Goal: Task Accomplishment & Management: Manage account settings

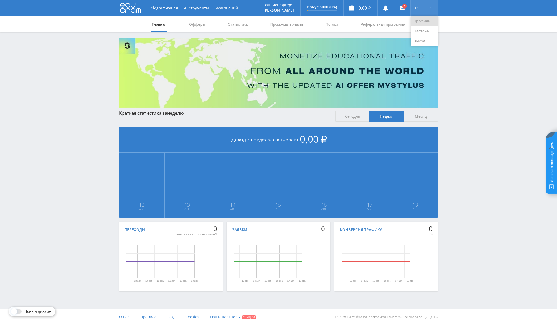
click at [212, 19] on link "Профиль" at bounding box center [424, 21] width 27 height 10
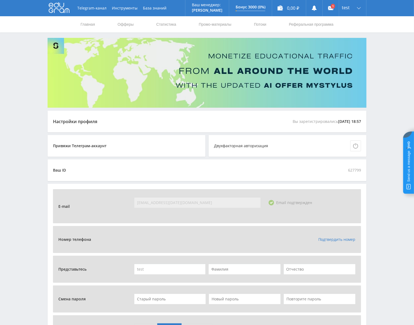
scroll to position [96, 0]
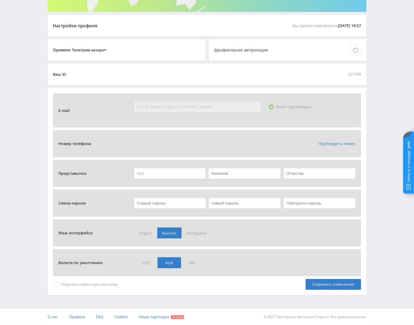
click at [327, 142] on link "Подтвердить номер" at bounding box center [336, 143] width 37 height 5
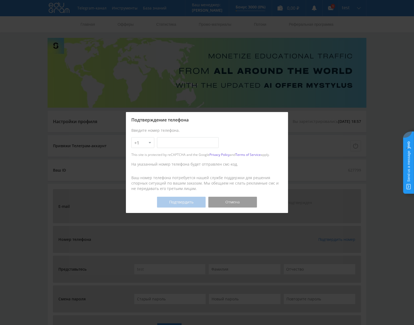
click at [179, 142] on input "text" at bounding box center [188, 142] width 62 height 11
type input "555-555-55-55"
click at [185, 203] on button "Подтвердить" at bounding box center [181, 202] width 49 height 11
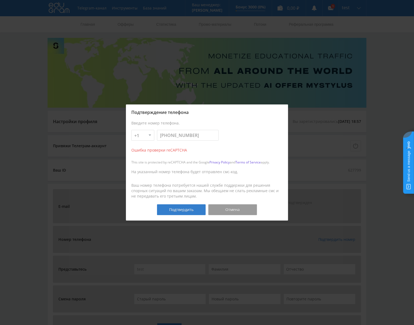
click at [338, 82] on div at bounding box center [207, 162] width 414 height 325
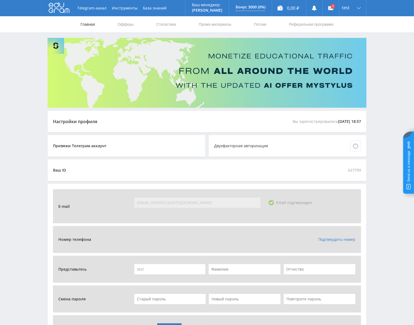
click at [91, 19] on link "Главная" at bounding box center [87, 24] width 15 height 16
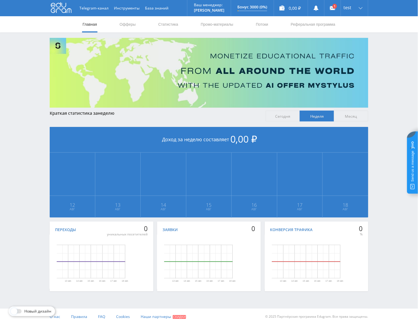
click at [15, 310] on span at bounding box center [14, 311] width 6 height 6
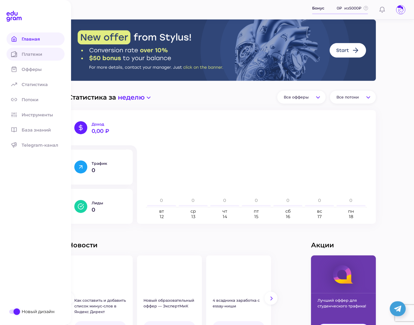
click at [23, 52] on span "Платежи" at bounding box center [35, 54] width 27 height 5
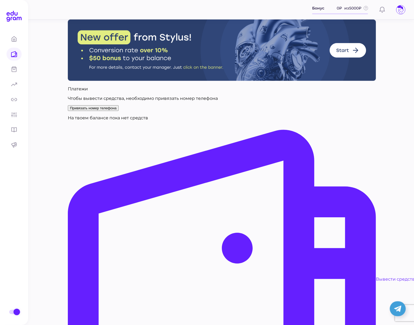
click at [117, 110] on span "Привязать номер телефона" at bounding box center [93, 108] width 46 height 4
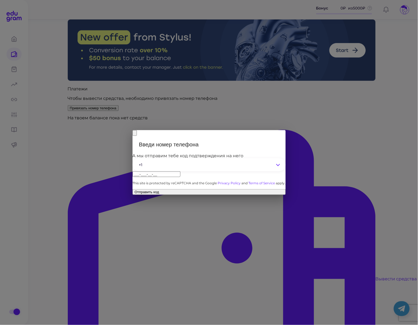
click at [181, 171] on input "___-___-__-__" at bounding box center [157, 174] width 48 height 6
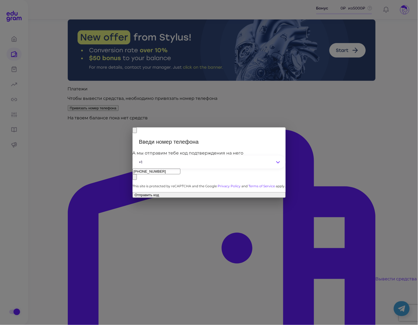
click at [214, 192] on button "Отправить код" at bounding box center [209, 195] width 153 height 6
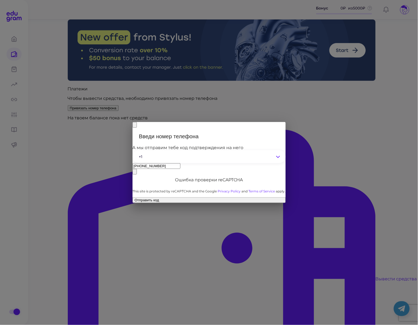
click at [216, 203] on button "Отправить код" at bounding box center [209, 200] width 153 height 6
click at [181, 163] on input "[PHONE_NUMBER]" at bounding box center [157, 166] width 48 height 6
click at [221, 203] on button "Отправить код" at bounding box center [209, 200] width 153 height 6
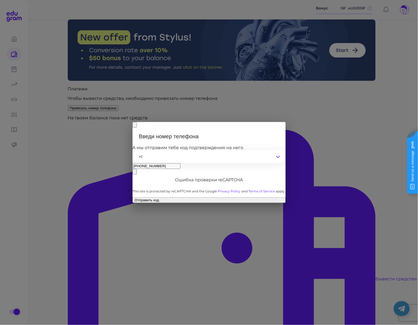
click at [148, 153] on div "+1" at bounding box center [209, 156] width 153 height 13
click at [181, 163] on input "554-488-96-32" at bounding box center [157, 166] width 48 height 6
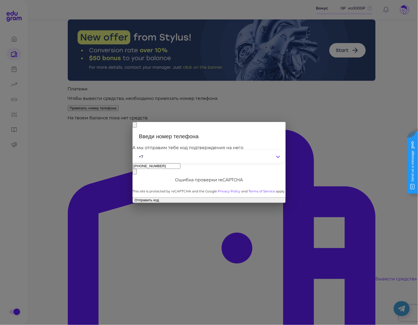
click at [181, 163] on input "554-488-96-32" at bounding box center [157, 166] width 48 height 6
type input "988-909-90-98"
click at [214, 197] on button "Отправить код" at bounding box center [209, 200] width 153 height 6
click at [137, 122] on button at bounding box center [135, 125] width 4 height 6
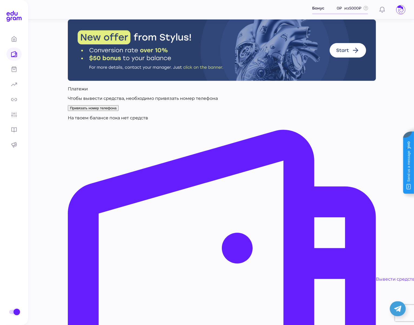
click at [400, 6] on icon at bounding box center [400, 9] width 6 height 9
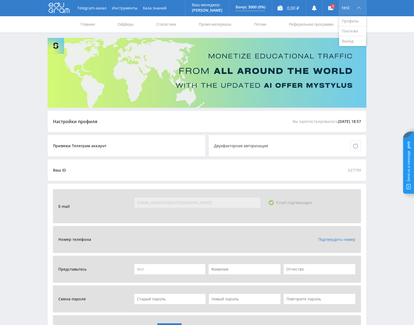
click at [341, 10] on div "test" at bounding box center [352, 8] width 27 height 16
click at [348, 28] on link "Платежи" at bounding box center [352, 31] width 27 height 10
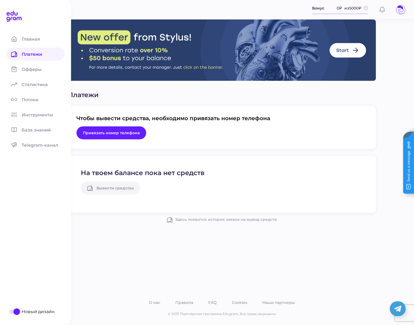
click at [15, 314] on span at bounding box center [17, 311] width 6 height 6
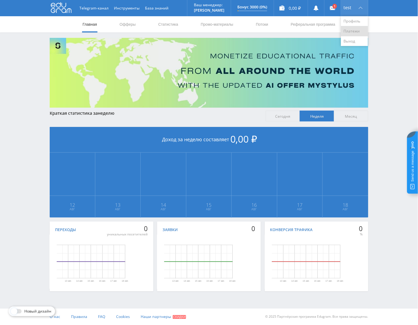
click at [350, 32] on link "Платежи" at bounding box center [354, 31] width 27 height 10
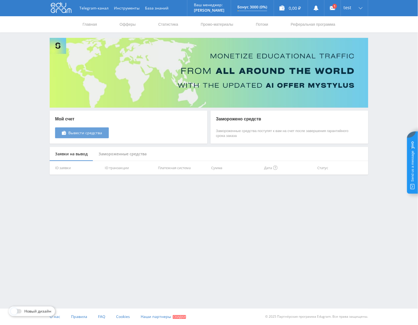
click at [87, 131] on span "Вывести средства" at bounding box center [85, 133] width 34 height 4
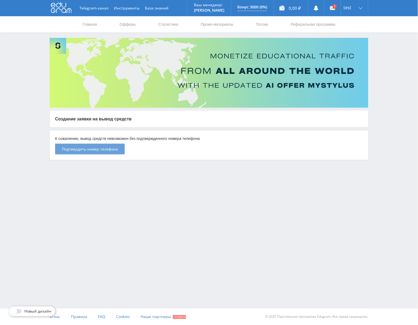
click at [104, 148] on span "Подтвердить номер телефона" at bounding box center [90, 149] width 56 height 4
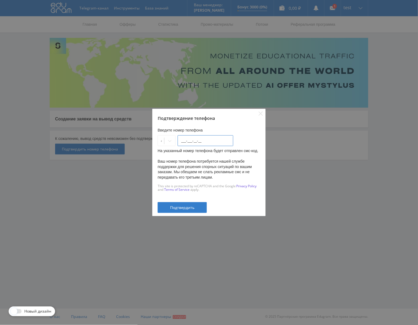
click at [210, 143] on input "___-___-__-__" at bounding box center [206, 140] width 56 height 11
click at [184, 204] on button "Подтвердить" at bounding box center [182, 207] width 49 height 11
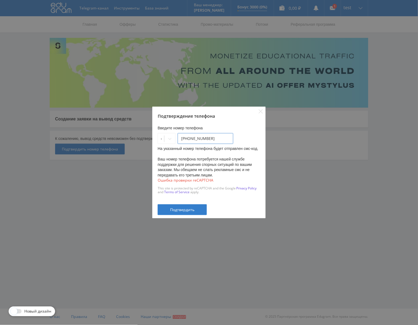
click at [207, 136] on input "444-444-44-44" at bounding box center [206, 138] width 56 height 11
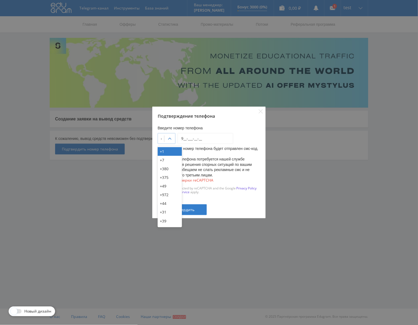
click at [172, 137] on div at bounding box center [170, 138] width 11 height 11
click at [171, 158] on div "+7" at bounding box center [170, 160] width 24 height 9
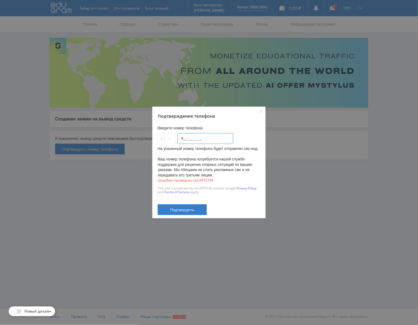
click at [211, 137] on input "9__-___-__-__" at bounding box center [206, 138] width 56 height 11
type input "988-990-59-58"
click at [199, 208] on div "Подтвердить" at bounding box center [183, 209] width 36 height 4
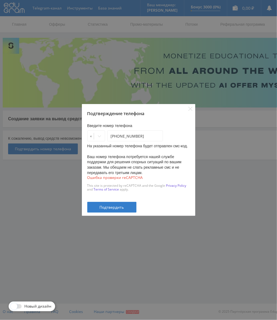
click at [176, 75] on div "Подтверждение телефона Введите номер телефона +7 988-990-59-58 На указанный ном…" at bounding box center [138, 160] width 277 height 320
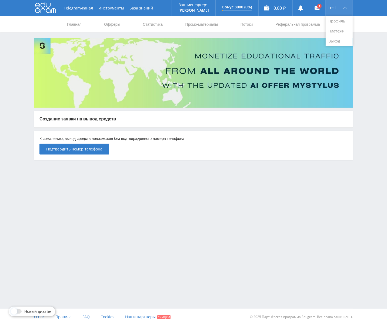
click at [339, 8] on div "test" at bounding box center [339, 8] width 27 height 16
click at [339, 18] on link "Профиль" at bounding box center [339, 21] width 27 height 10
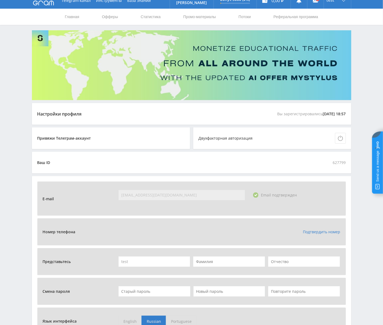
scroll to position [8, 0]
click at [307, 232] on link "Подтвердить номер" at bounding box center [321, 231] width 37 height 5
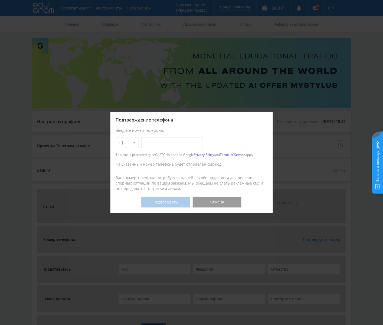
click at [173, 141] on input "text" at bounding box center [172, 142] width 62 height 11
type input "[PHONE_NUMBER]"
click at [181, 203] on button "Подтвердить" at bounding box center [165, 202] width 49 height 11
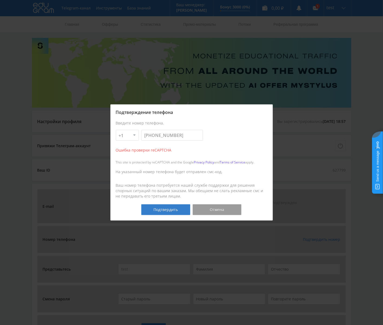
click at [170, 67] on div "Подтверждение телефона Введите номер телефона. +1 +7 +380 +375 +49 +972 +44 +31…" at bounding box center [191, 162] width 162 height 325
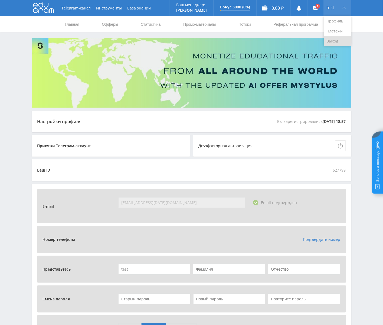
click at [334, 41] on link "Выход" at bounding box center [337, 41] width 27 height 10
